Goal: Find specific page/section: Find specific page/section

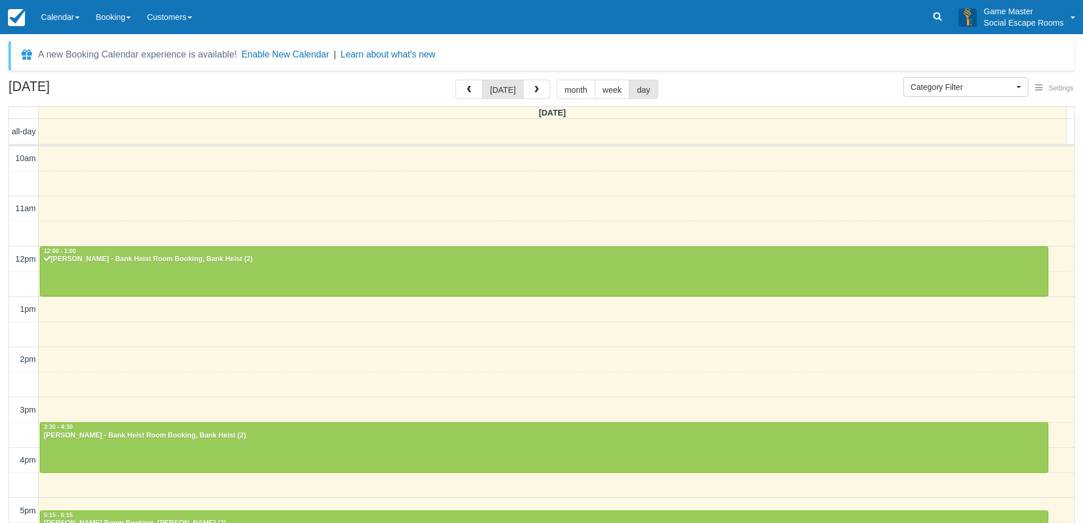
select select
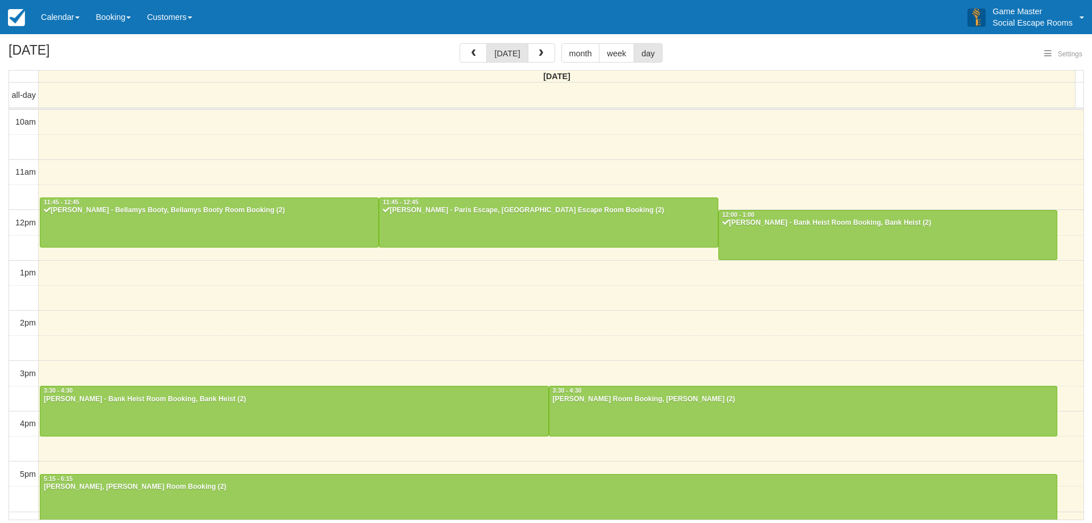
select select
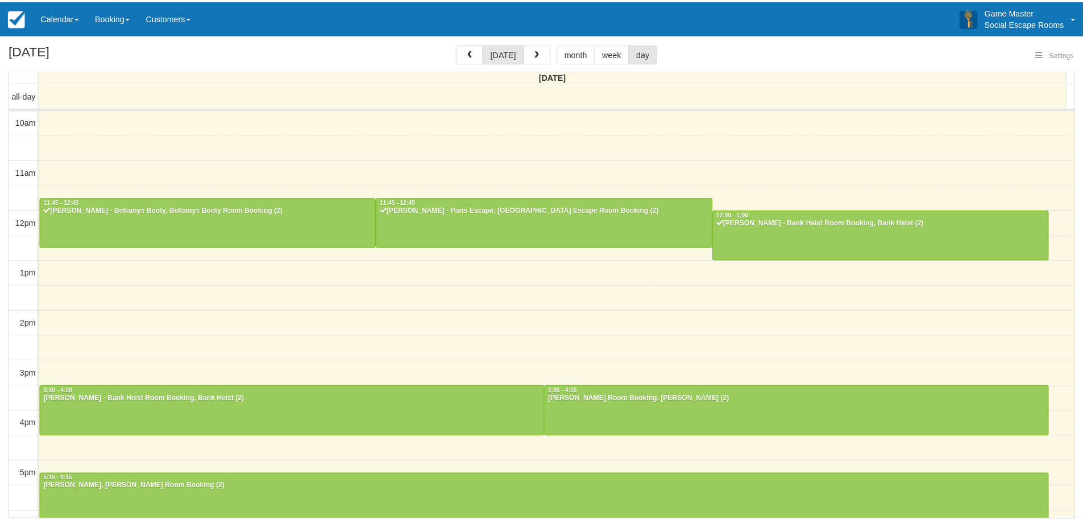
scroll to position [151, 0]
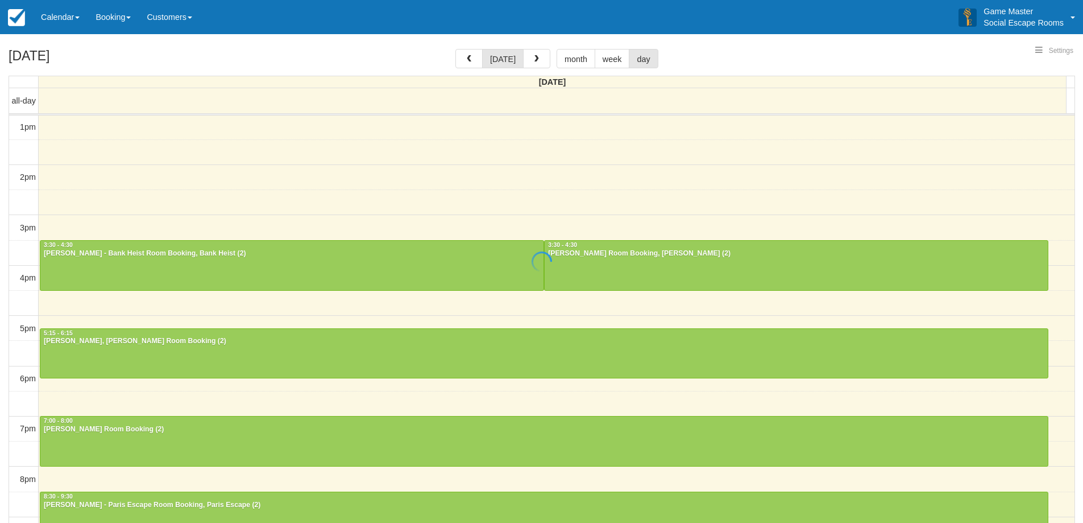
select select
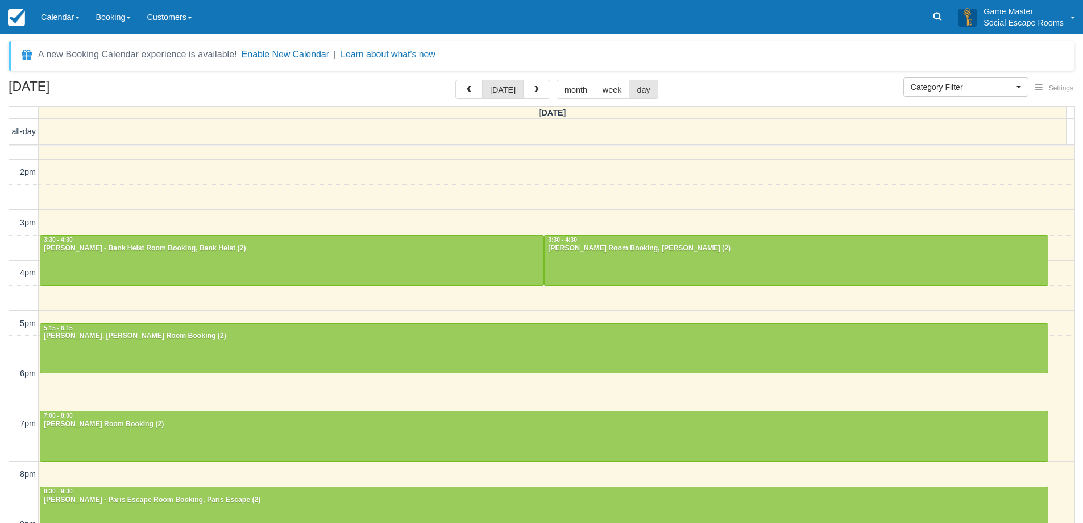
scroll to position [161, 0]
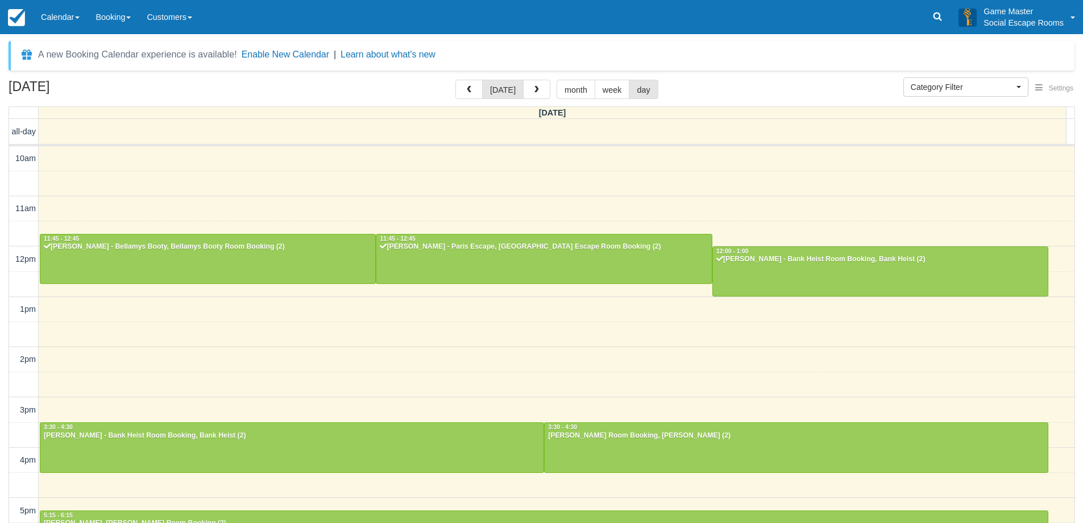
select select
